Goal: Task Accomplishment & Management: Manage account settings

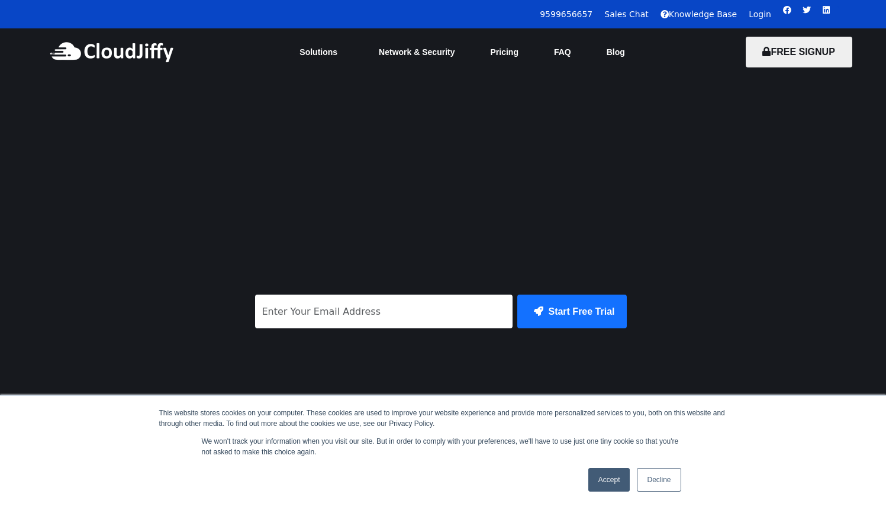
click at [751, 21] on div "9599656657 Sales Chat Knowledge Base Login Facebook Twitter Linkedin" at bounding box center [422, 14] width 844 height 28
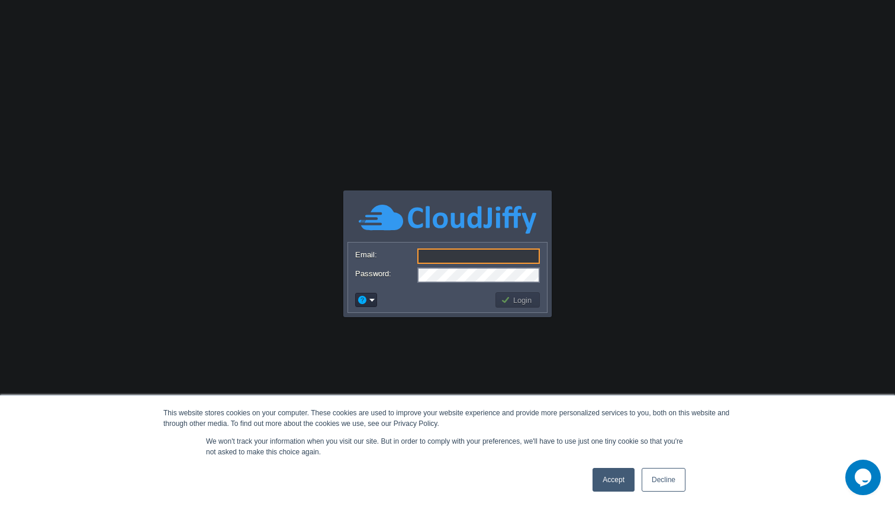
click at [437, 265] on div at bounding box center [447, 257] width 185 height 17
click at [433, 256] on input "Email:" at bounding box center [478, 256] width 122 height 15
type input "[PERSON_NAME][EMAIL_ADDRESS][DOMAIN_NAME]"
click at [523, 295] on button "Login" at bounding box center [518, 300] width 34 height 11
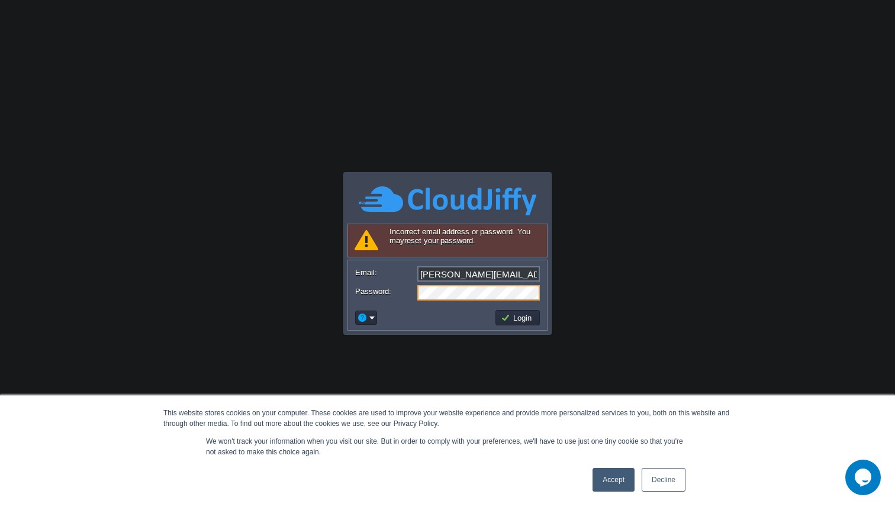
click at [617, 482] on link "Accept" at bounding box center [613, 480] width 42 height 24
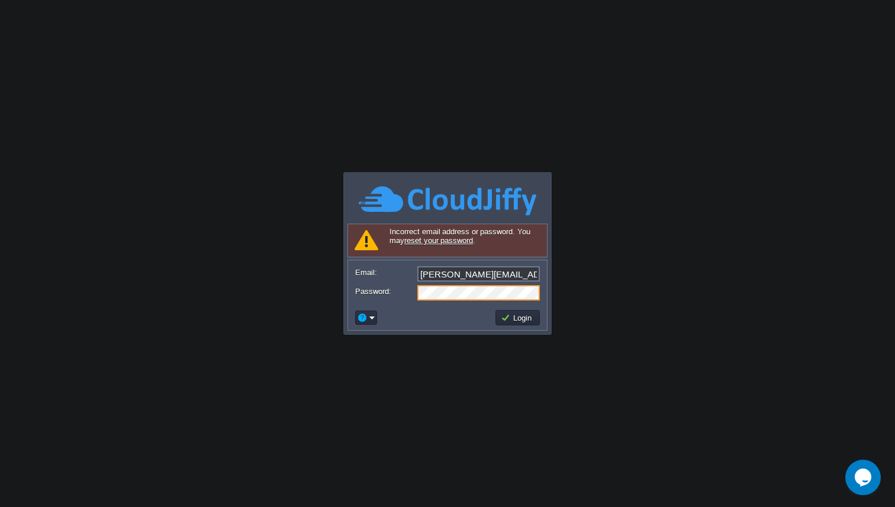
click at [453, 274] on input "[PERSON_NAME][EMAIL_ADDRESS][DOMAIN_NAME]" at bounding box center [478, 273] width 122 height 15
